Goal: Book appointment/travel/reservation

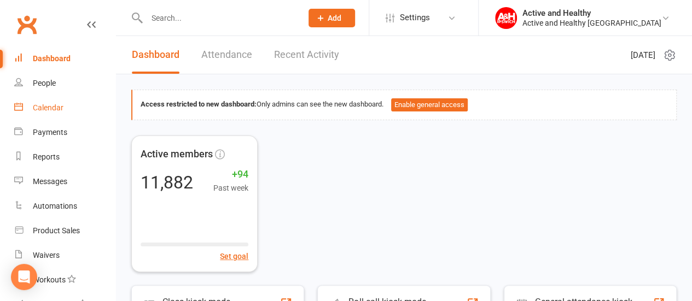
click at [50, 105] on div "Calendar" at bounding box center [48, 107] width 31 height 9
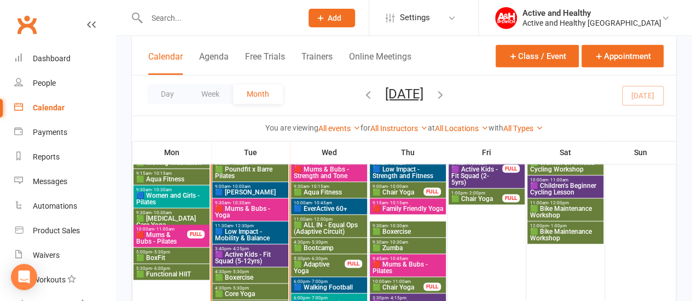
scroll to position [605, 0]
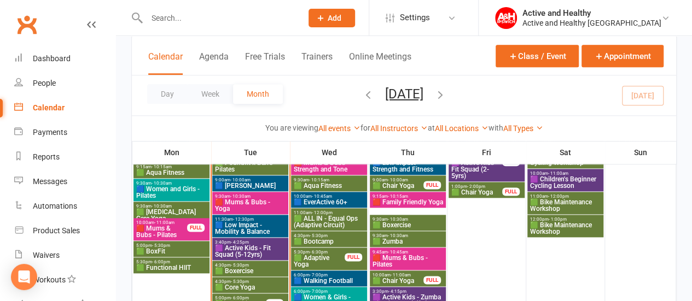
click at [404, 183] on span "🟩 Chair Yoga" at bounding box center [398, 186] width 52 height 7
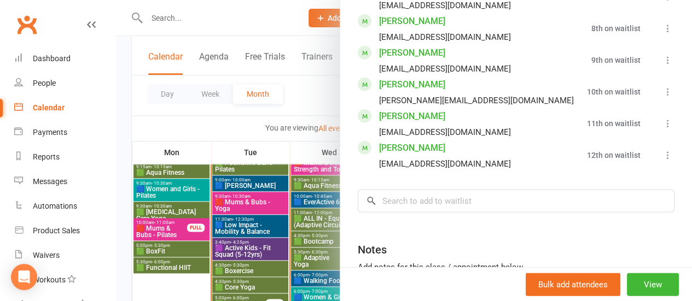
scroll to position [1476, 0]
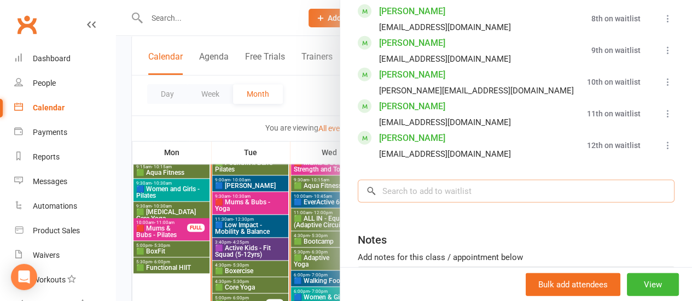
click at [384, 188] on input "search" at bounding box center [516, 191] width 317 height 23
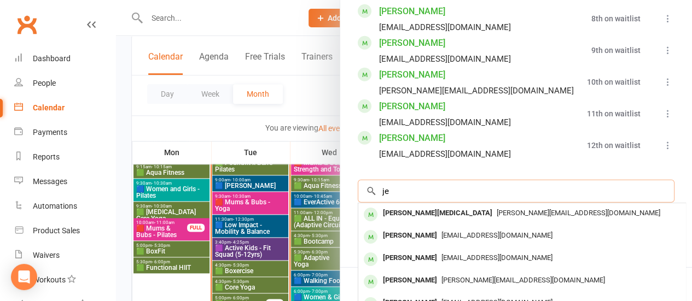
type input "j"
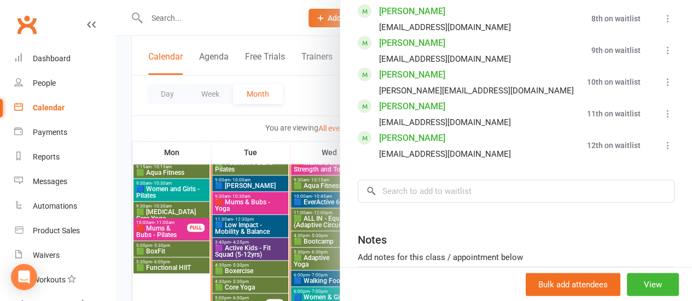
click at [298, 103] on div at bounding box center [404, 150] width 576 height 301
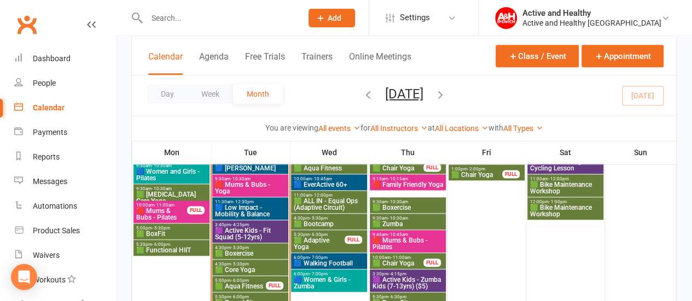
scroll to position [624, 0]
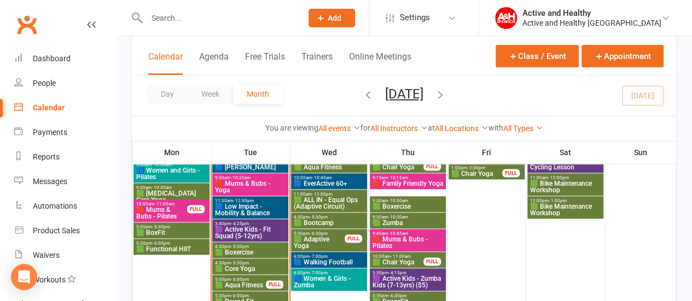
click at [409, 257] on span "- 11:00am" at bounding box center [401, 256] width 20 height 5
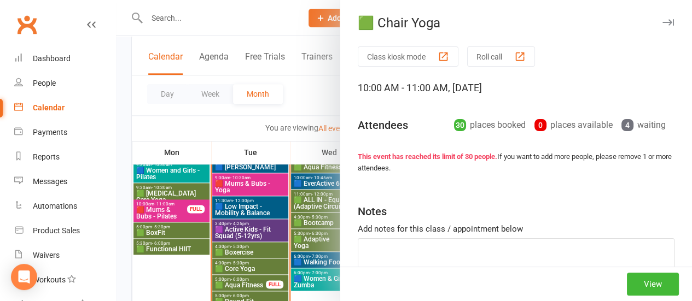
scroll to position [60, 0]
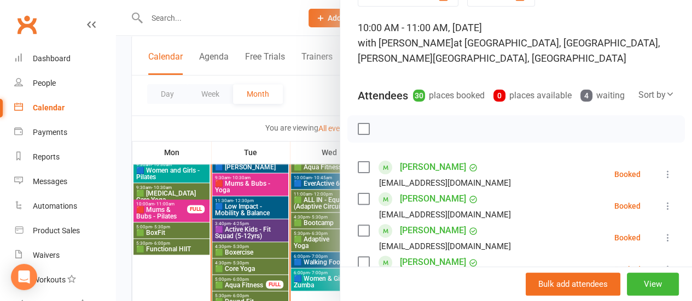
click at [616, 95] on div "4 waiting" at bounding box center [602, 95] width 44 height 15
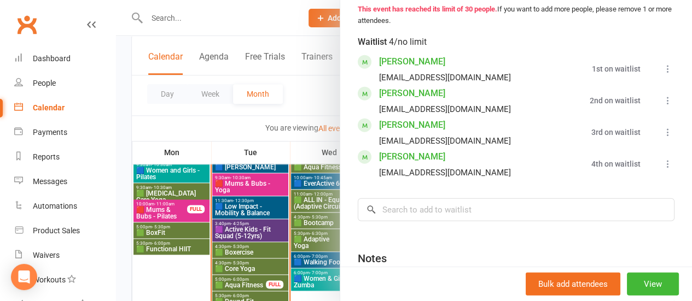
scroll to position [1308, 0]
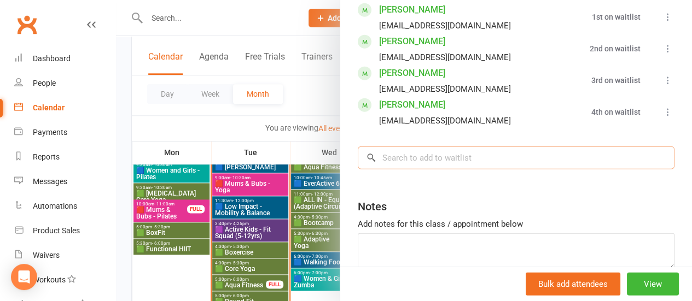
click at [434, 147] on input "search" at bounding box center [516, 158] width 317 height 23
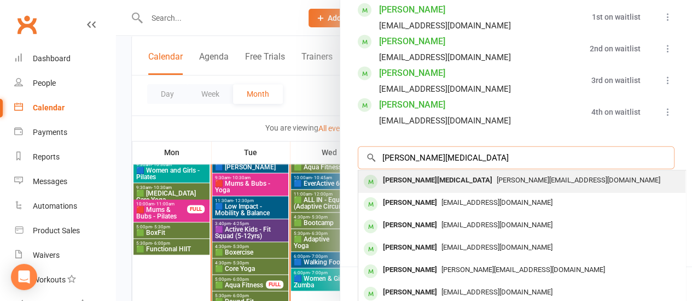
type input "[PERSON_NAME][MEDICAL_DATA]"
click at [438, 173] on div "[PERSON_NAME][EMAIL_ADDRESS][DOMAIN_NAME]" at bounding box center [522, 181] width 318 height 16
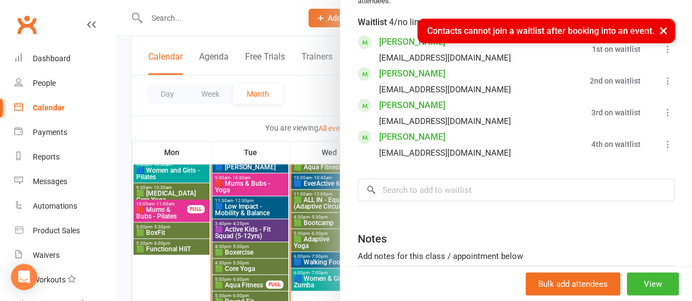
scroll to position [1275, 0]
click at [295, 116] on div at bounding box center [404, 150] width 576 height 301
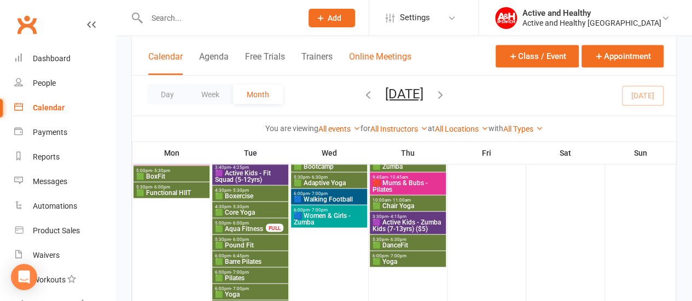
scroll to position [972, 0]
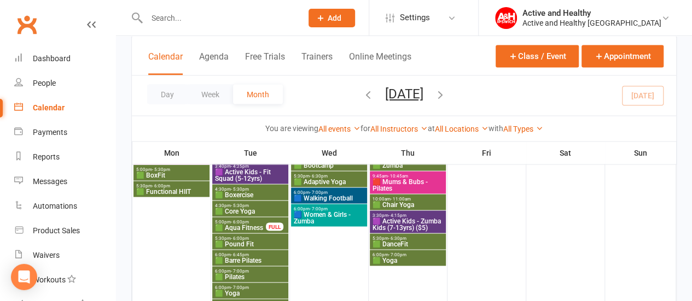
click at [441, 196] on span "10:00am - 11:00am" at bounding box center [408, 198] width 72 height 5
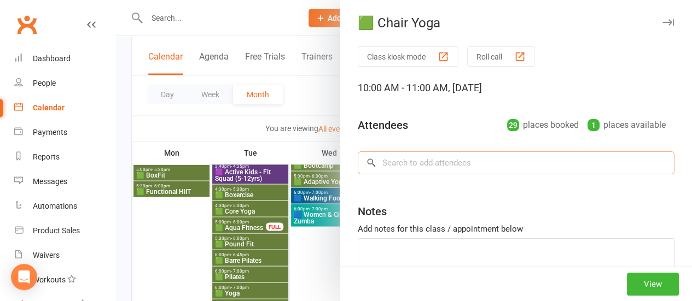
click at [454, 168] on input "search" at bounding box center [516, 162] width 317 height 23
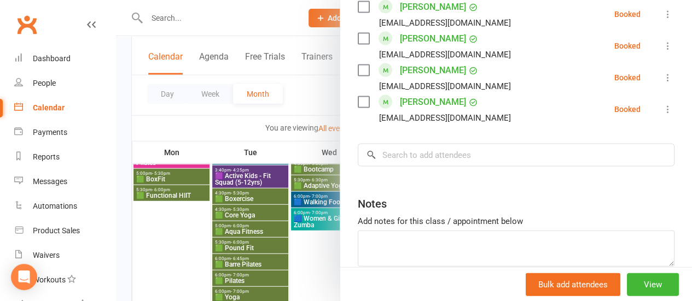
scroll to position [1389, 0]
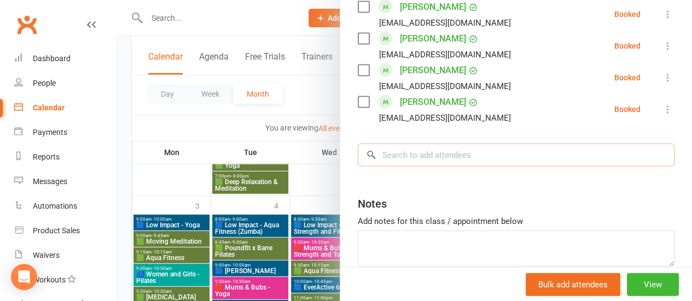
click at [395, 144] on input "search" at bounding box center [516, 155] width 317 height 23
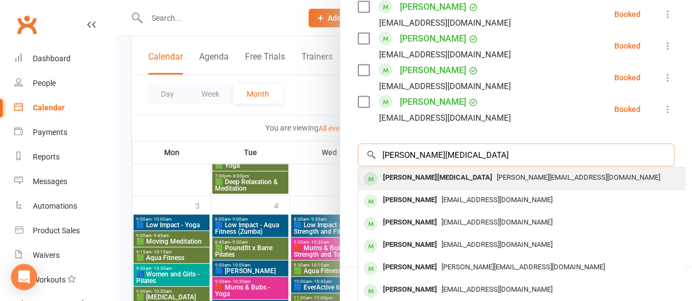
type input "[PERSON_NAME][MEDICAL_DATA]"
click at [401, 170] on div "[PERSON_NAME][MEDICAL_DATA]" at bounding box center [437, 178] width 118 height 16
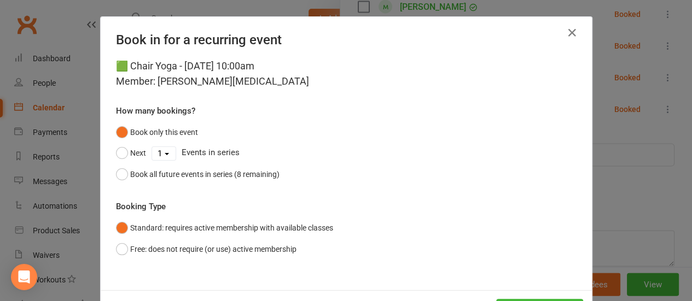
scroll to position [45, 0]
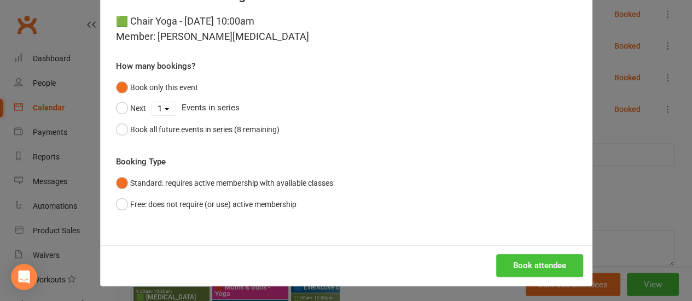
click at [534, 262] on button "Book attendee" at bounding box center [539, 265] width 87 height 23
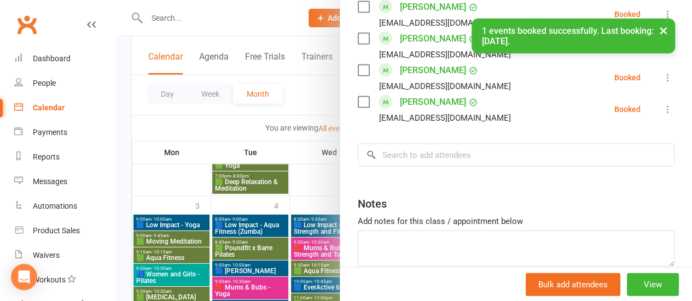
click at [311, 196] on div at bounding box center [404, 150] width 576 height 301
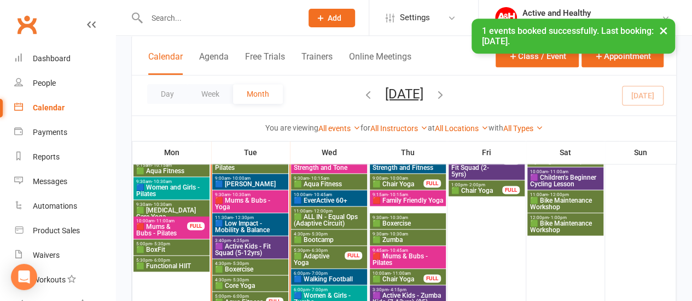
scroll to position [607, 0]
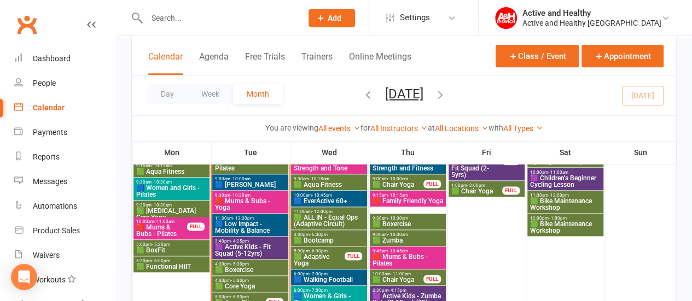
click at [322, 199] on span "🟦 EverActive 60+" at bounding box center [329, 201] width 72 height 7
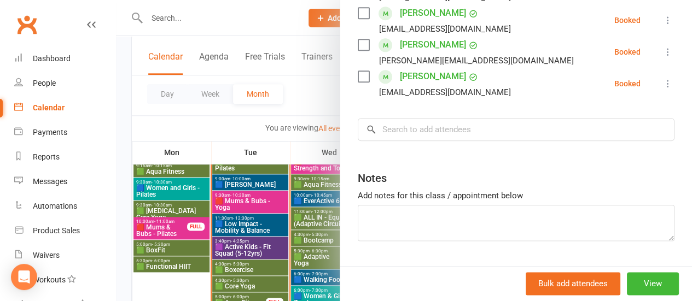
scroll to position [548, 0]
click at [487, 141] on input "search" at bounding box center [516, 129] width 317 height 23
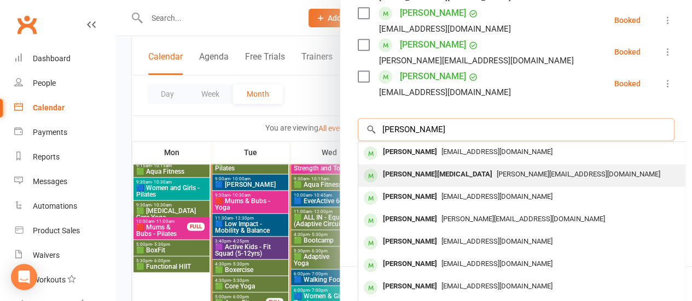
type input "[PERSON_NAME]"
click at [497, 178] on span "[PERSON_NAME][EMAIL_ADDRESS][DOMAIN_NAME]" at bounding box center [579, 174] width 164 height 8
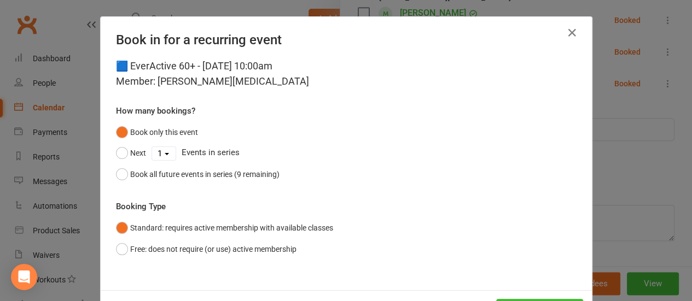
scroll to position [45, 0]
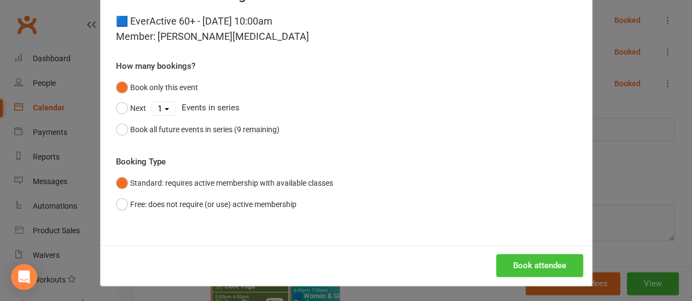
click at [529, 262] on button "Book attendee" at bounding box center [539, 265] width 87 height 23
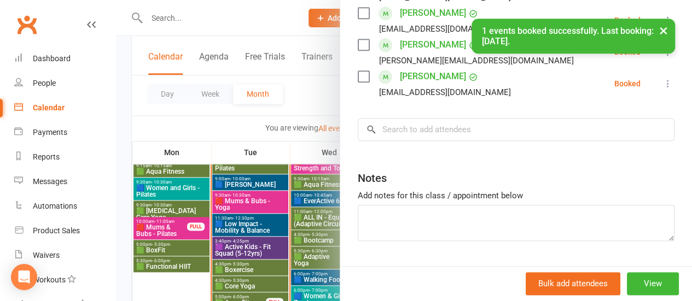
scroll to position [580, 0]
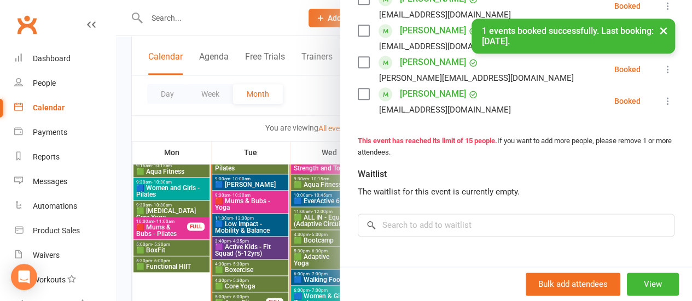
click at [306, 102] on div at bounding box center [404, 150] width 576 height 301
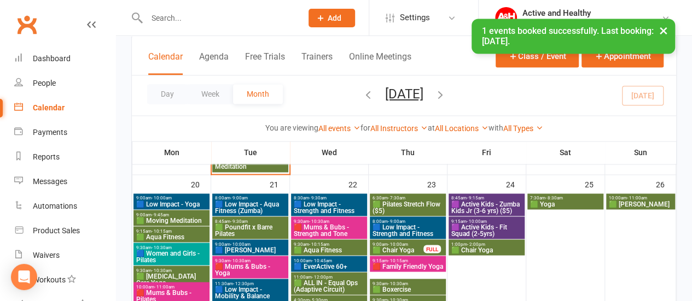
scroll to position [843, 0]
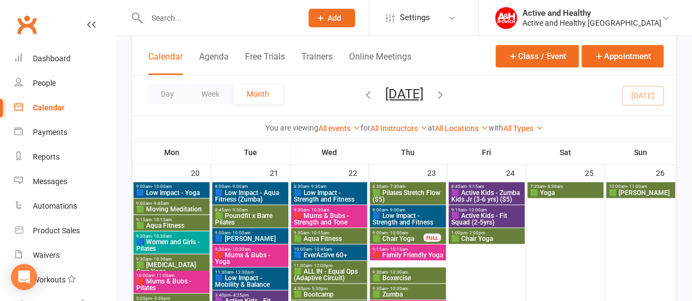
click at [329, 252] on span "🟦 EverActive 60+" at bounding box center [329, 255] width 72 height 7
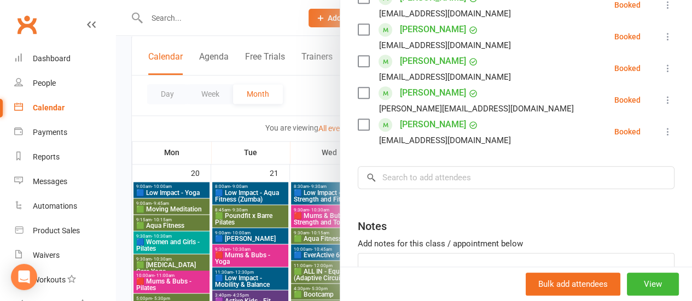
scroll to position [377, 0]
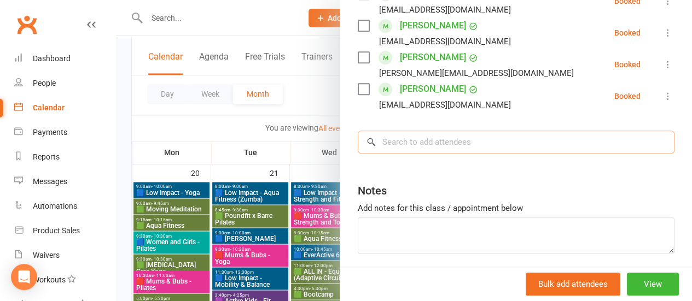
click at [411, 153] on input "search" at bounding box center [516, 142] width 317 height 23
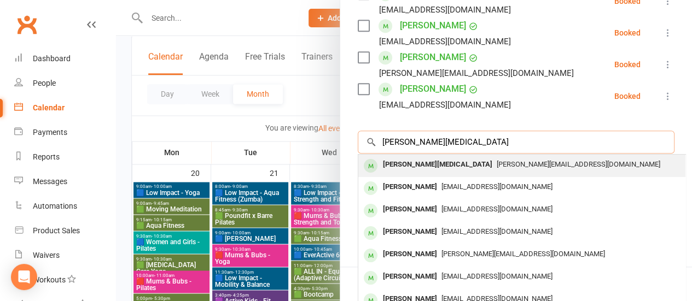
type input "[PERSON_NAME][MEDICAL_DATA]"
click at [417, 177] on div "[PERSON_NAME][MEDICAL_DATA] [PERSON_NAME][EMAIL_ADDRESS][DOMAIN_NAME]" at bounding box center [521, 166] width 327 height 22
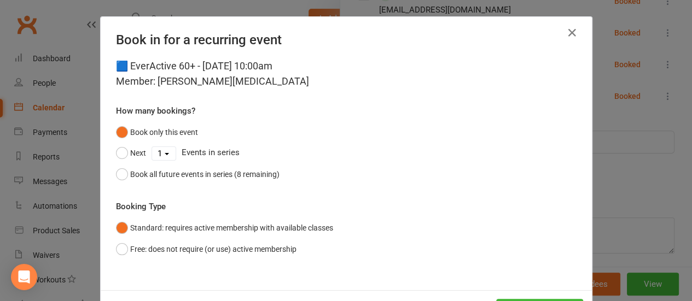
scroll to position [45, 0]
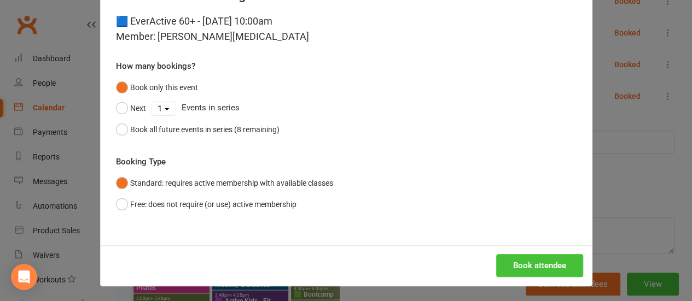
click at [526, 263] on button "Book attendee" at bounding box center [539, 265] width 87 height 23
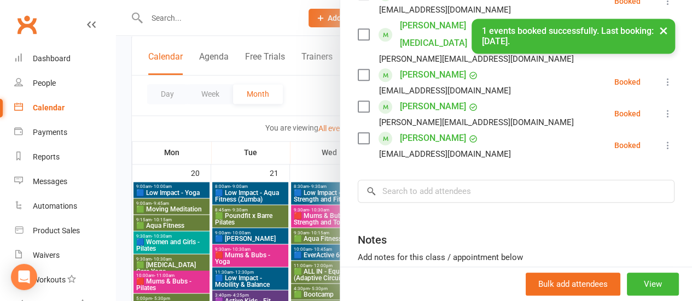
click at [318, 15] on div at bounding box center [404, 150] width 576 height 301
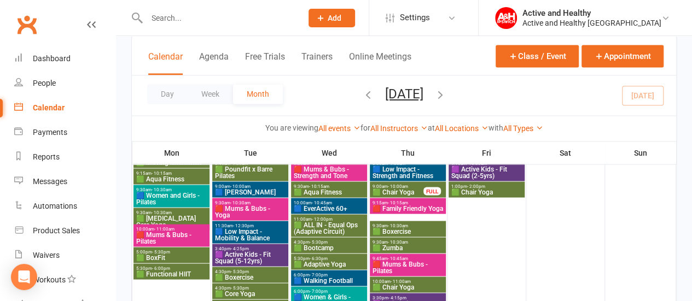
scroll to position [889, 0]
